Goal: Find specific page/section: Find specific page/section

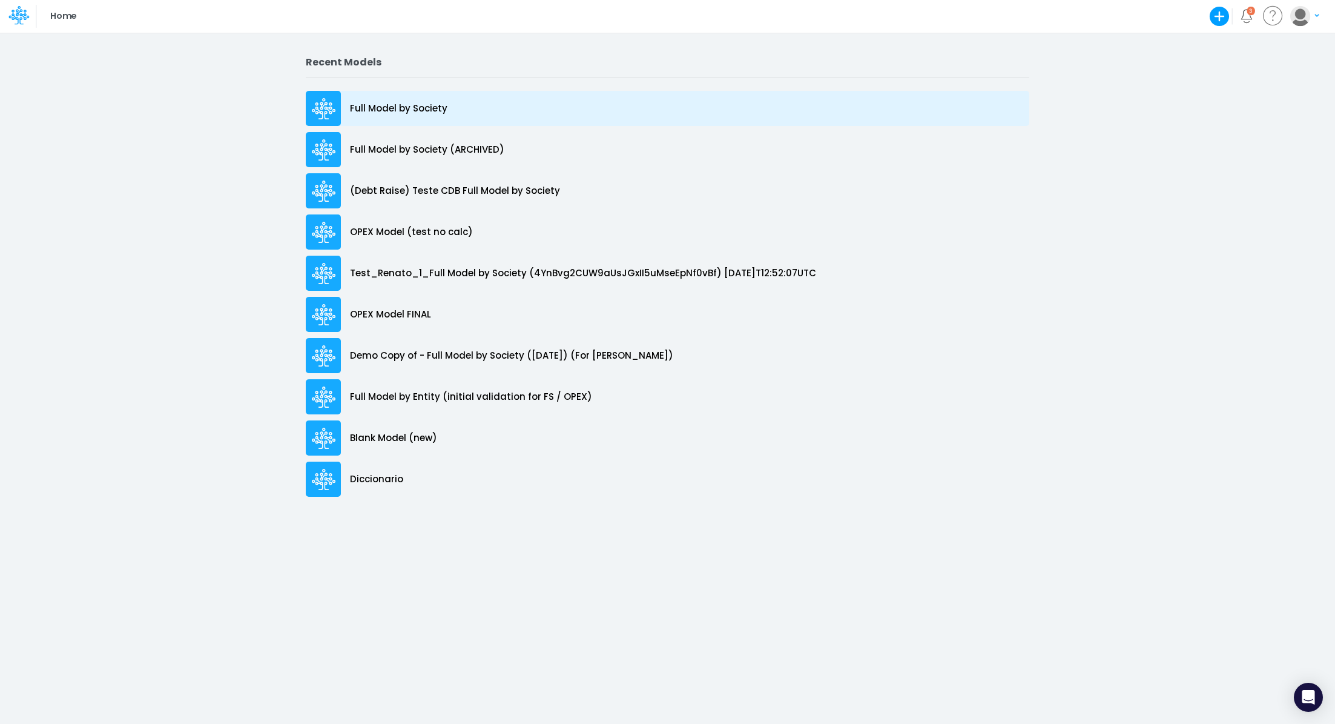
click at [397, 111] on p "Full Model by Society" at bounding box center [399, 109] width 98 height 14
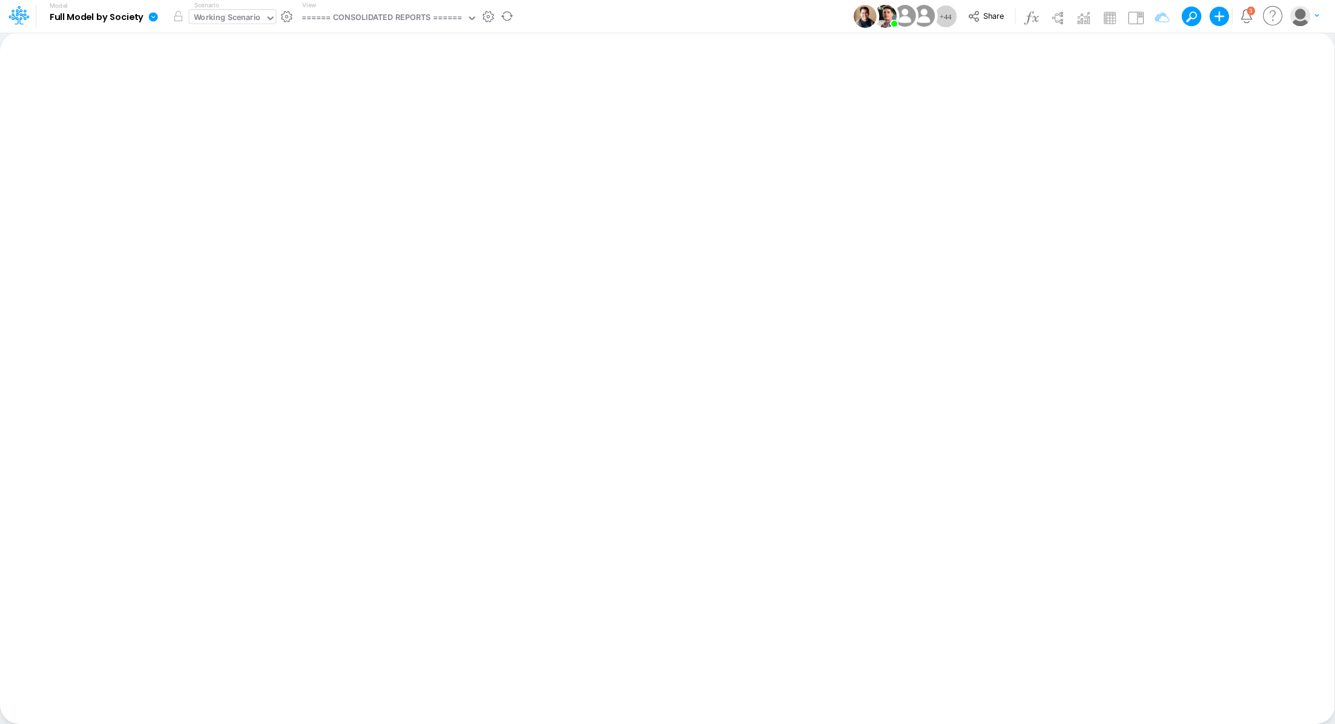
click at [215, 16] on div "Working Scenario" at bounding box center [227, 19] width 67 height 14
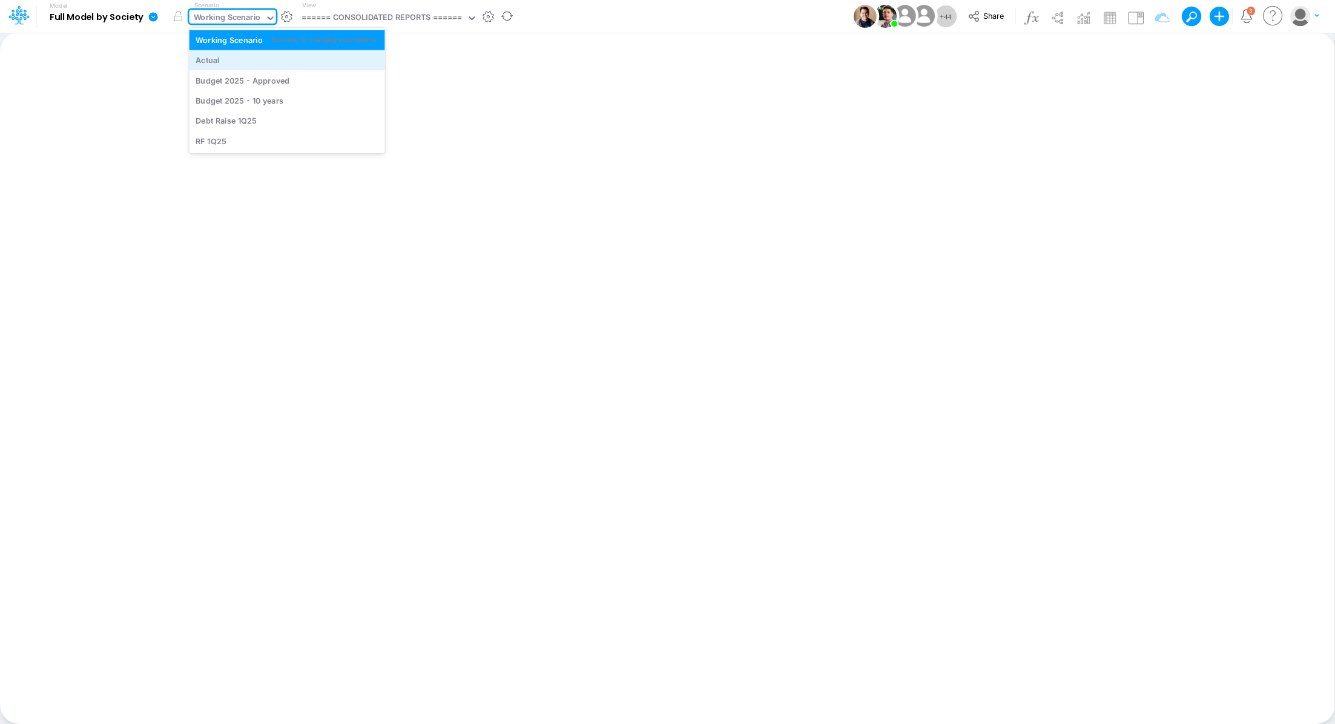
click at [225, 61] on div "Actual" at bounding box center [287, 61] width 183 height 12
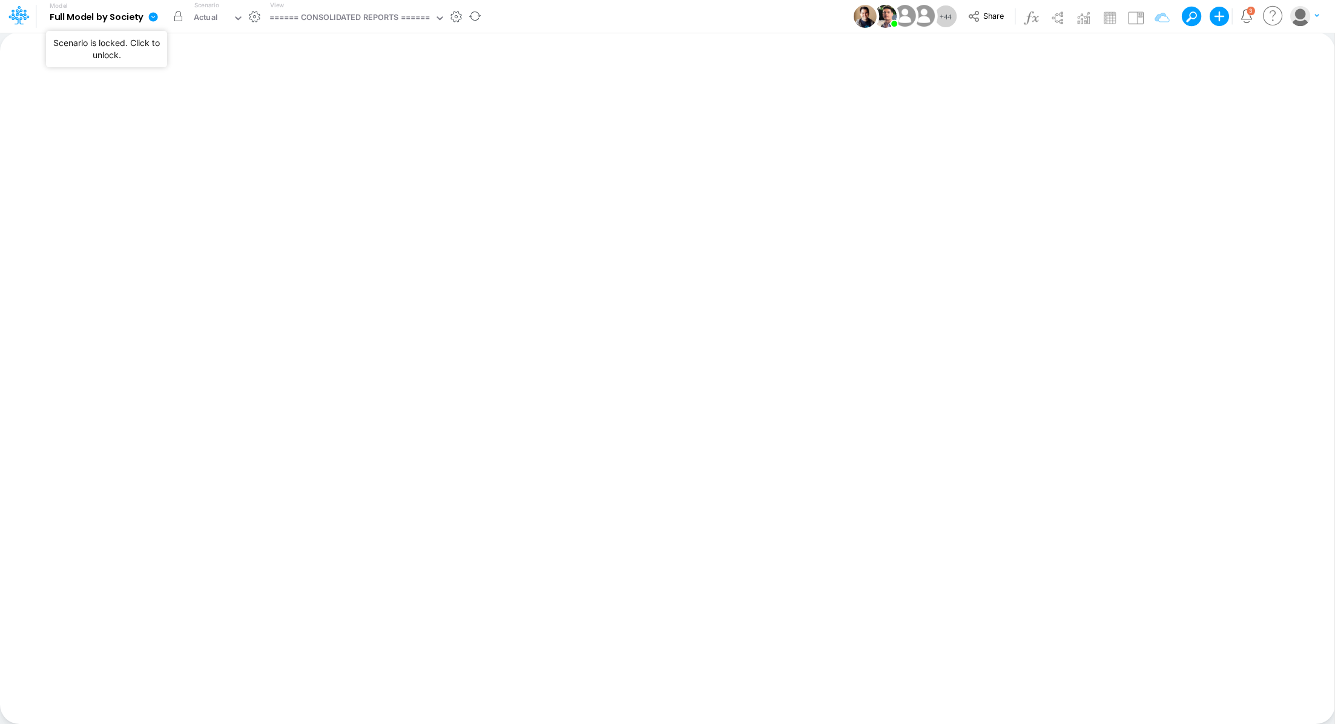
click at [177, 20] on button "button" at bounding box center [179, 16] width 22 height 22
click at [217, 23] on div "Actual" at bounding box center [212, 19] width 44 height 18
click at [336, 24] on div "====== CONSOLIDATED REPORTS ======" at bounding box center [350, 19] width 161 height 14
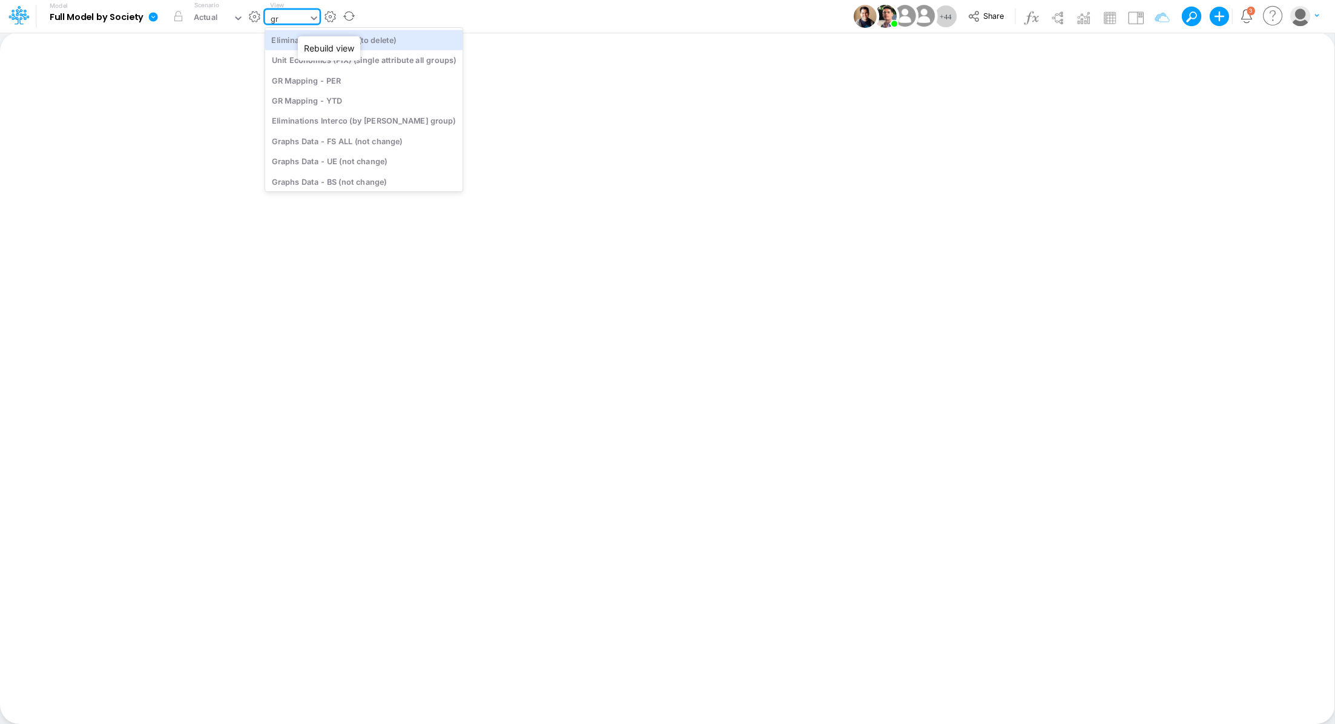
type input "g"
type input "inter"
click at [294, 69] on div "Interco G&A" at bounding box center [363, 60] width 197 height 20
type input "Intercos G&A"
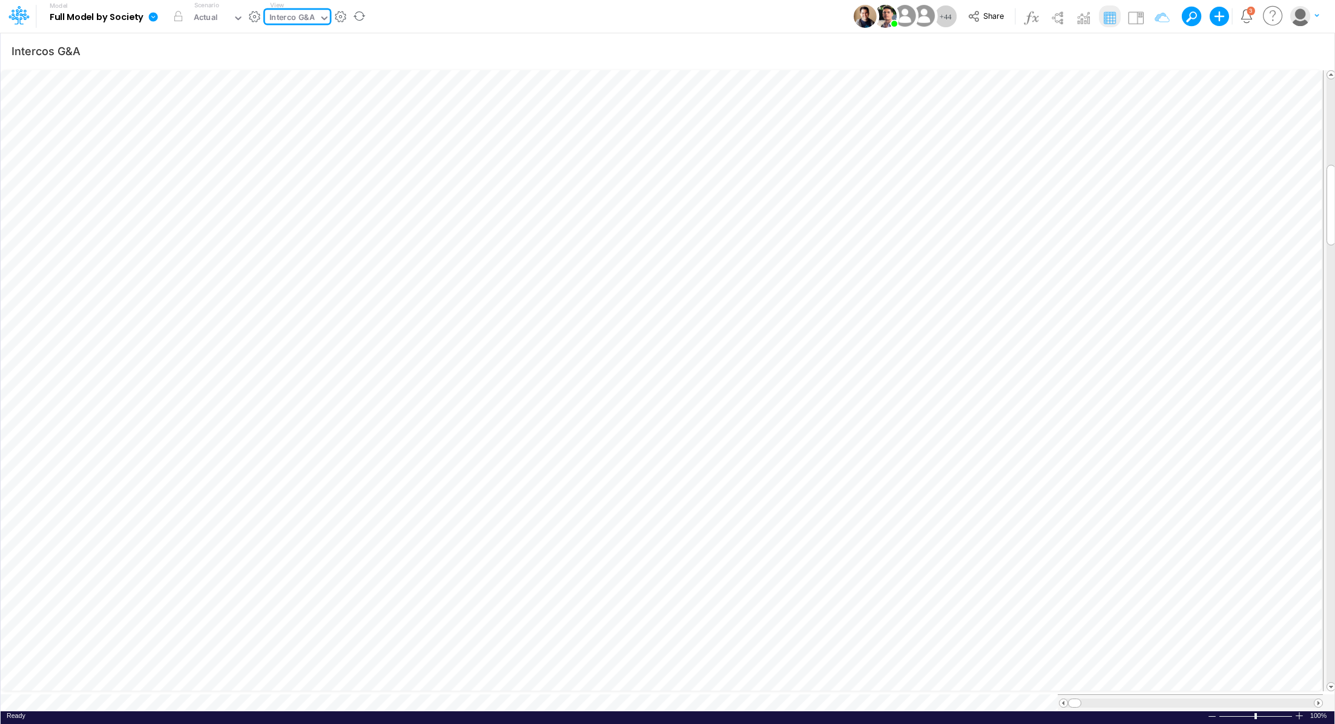
click at [285, 21] on div "Interco G&A" at bounding box center [292, 19] width 45 height 14
type input "g"
type input "cons"
click at [303, 86] on div "Cons. FS (USGaap)" at bounding box center [353, 80] width 176 height 20
type input "Consolidated FS - USGAAP"
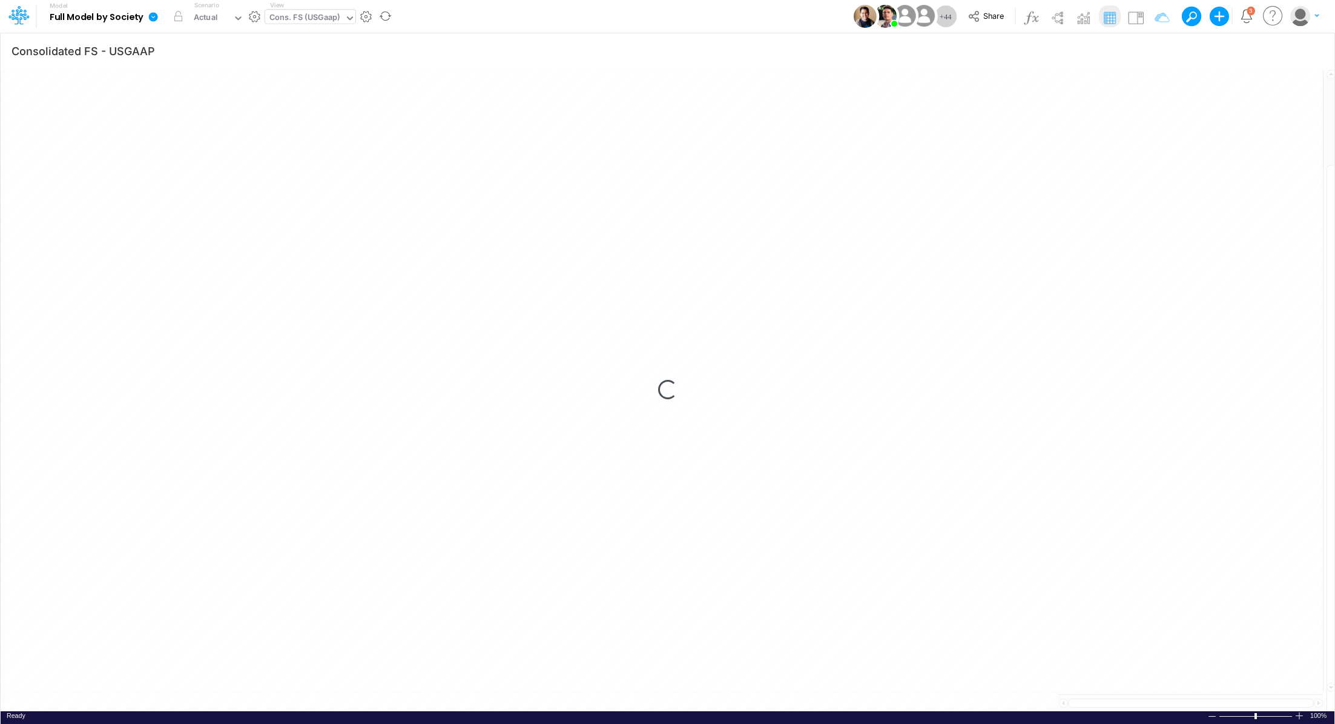
click at [150, 20] on icon at bounding box center [153, 16] width 9 height 9
click at [190, 128] on button "View model info" at bounding box center [215, 125] width 130 height 19
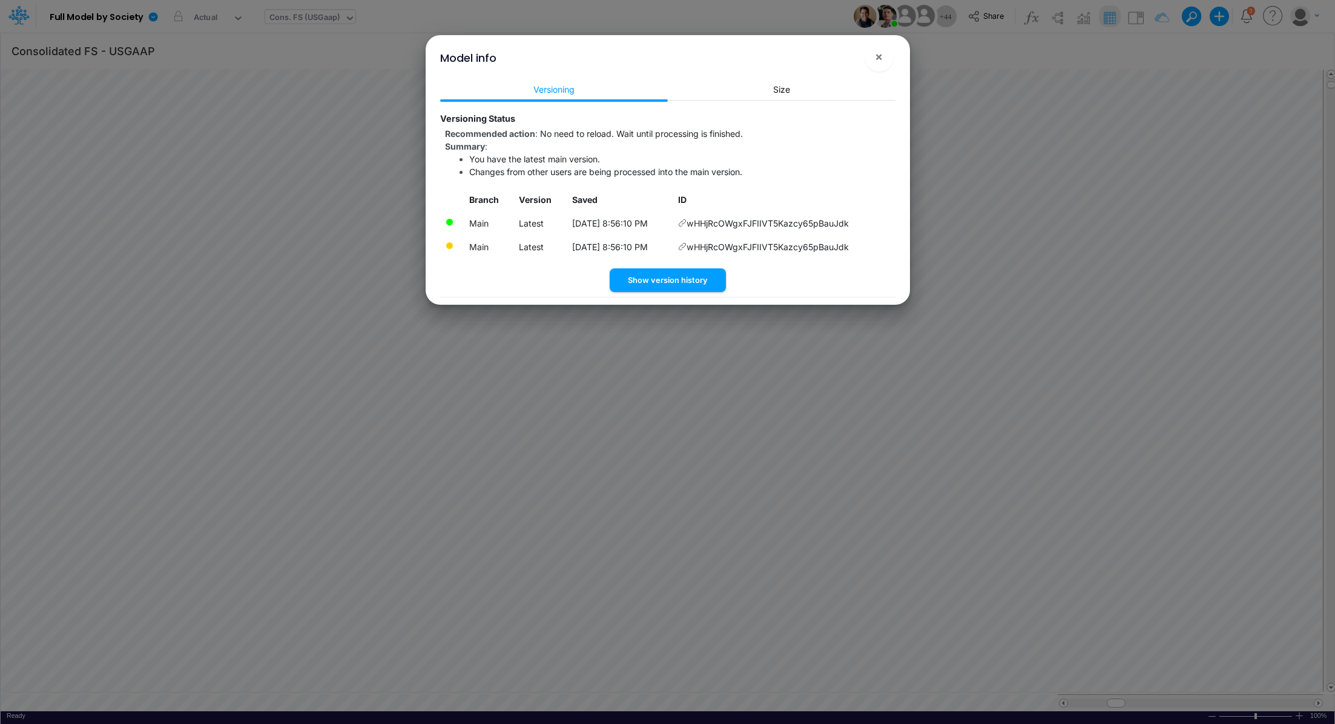
click at [530, 401] on div "Model info × Versioning Size Versioning Status Recommended action : No need to …" at bounding box center [667, 362] width 1335 height 724
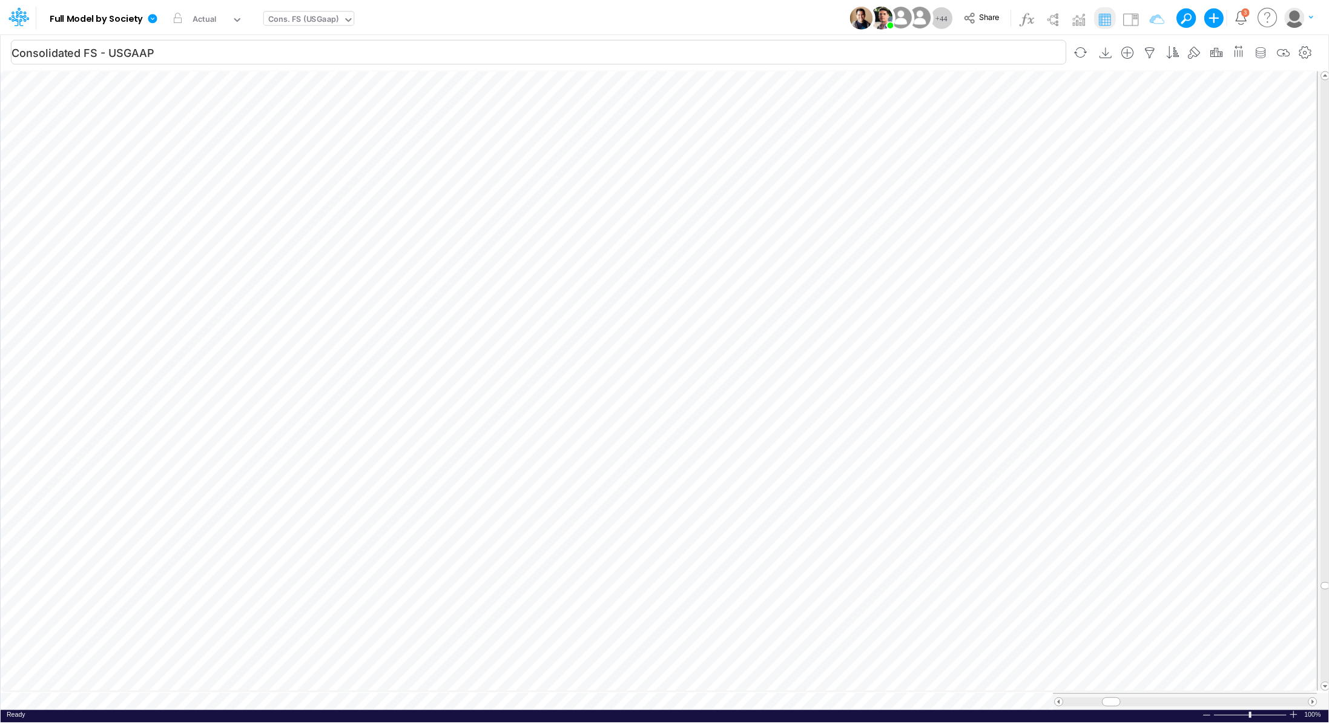
scroll to position [5, 1]
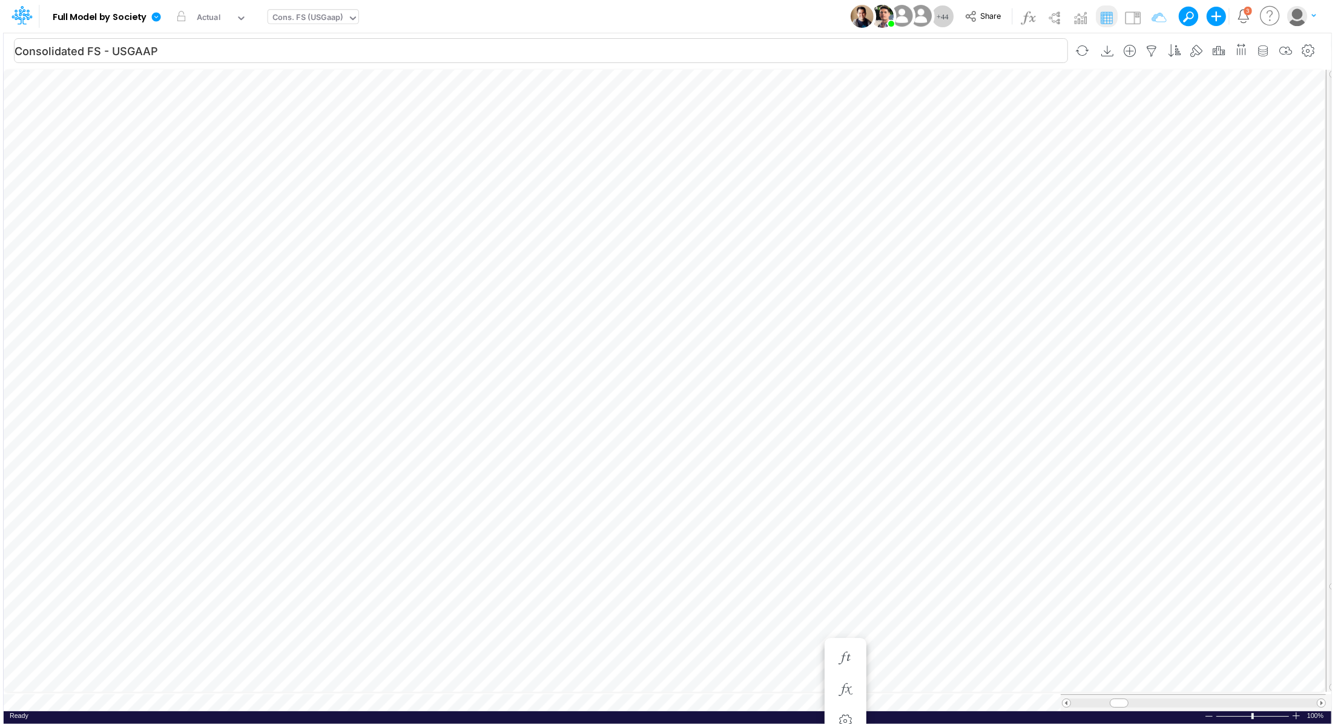
scroll to position [5, 1]
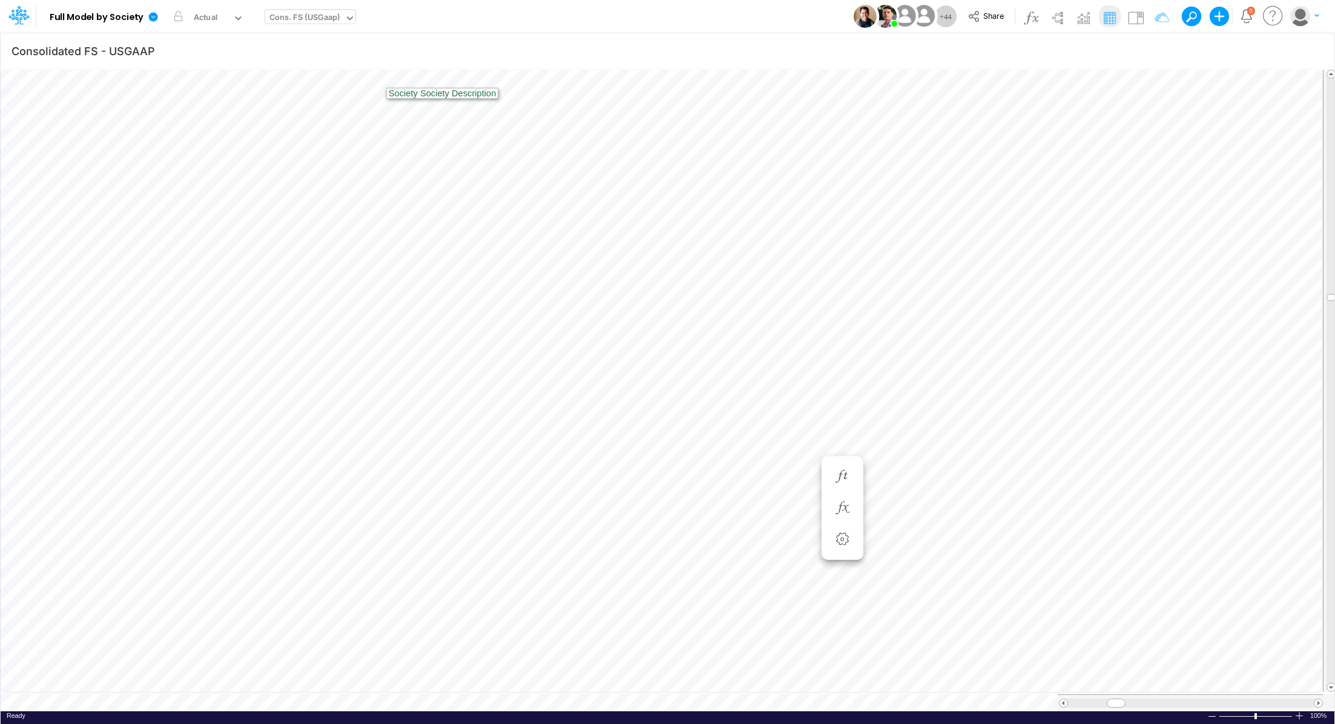
click at [297, 16] on div "Cons. FS (USGaap)" at bounding box center [305, 19] width 71 height 14
type input "grap"
click at [313, 81] on div "Graphs Data - BS (not change)" at bounding box center [347, 80] width 164 height 20
